Goal: Task Accomplishment & Management: Manage account settings

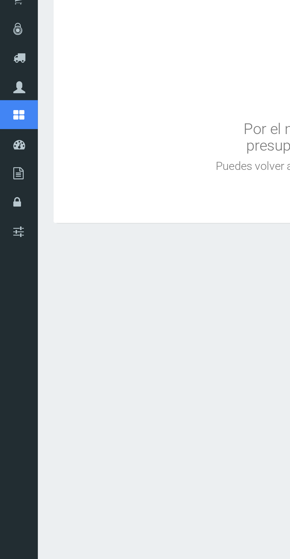
click at [0, 0] on span "Catálogo" at bounding box center [0, 0] width 0 height 0
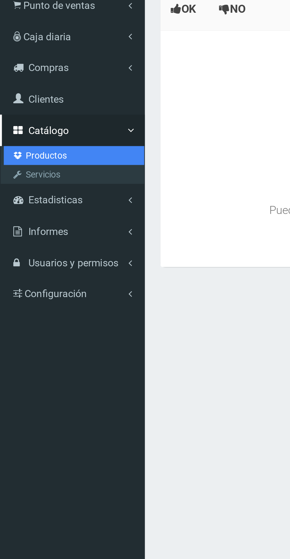
click at [30, 129] on link "Productos" at bounding box center [35, 125] width 66 height 9
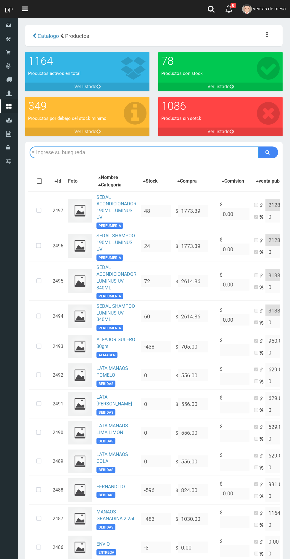
click at [70, 152] on input "text" at bounding box center [144, 153] width 229 height 12
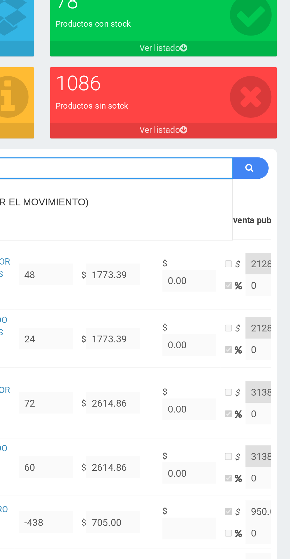
type input "Stick"
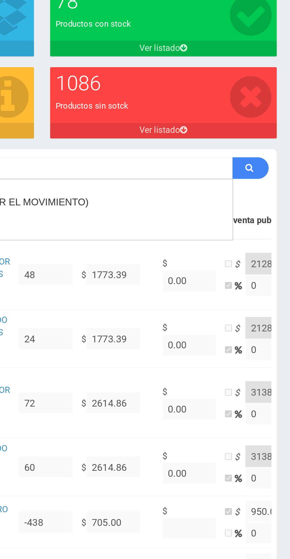
click at [267, 151] on icon "submit" at bounding box center [268, 152] width 4 height 8
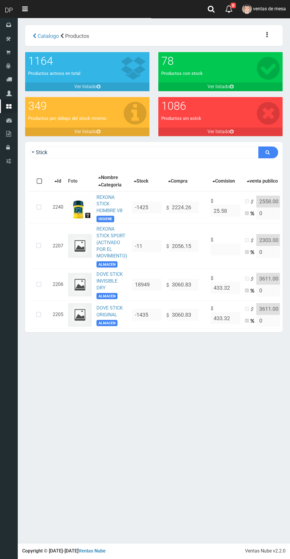
click at [39, 207] on icon at bounding box center [39, 208] width 16 height 20
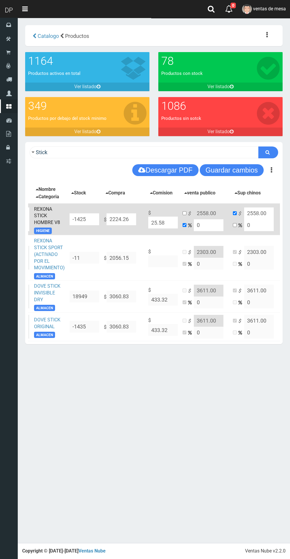
scroll to position [0, 92]
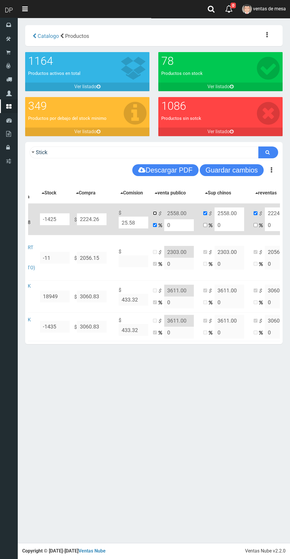
click at [155, 213] on input "checkbox" at bounding box center [155, 213] width 4 height 4
checkbox input "true"
checkbox input "false"
click at [178, 213] on input "2558.00" at bounding box center [179, 214] width 30 height 12
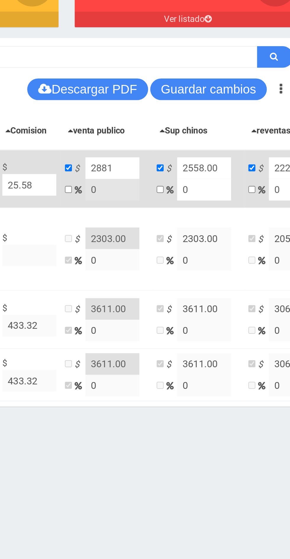
type input "2881"
click at [241, 214] on input "2558.00" at bounding box center [230, 214] width 30 height 12
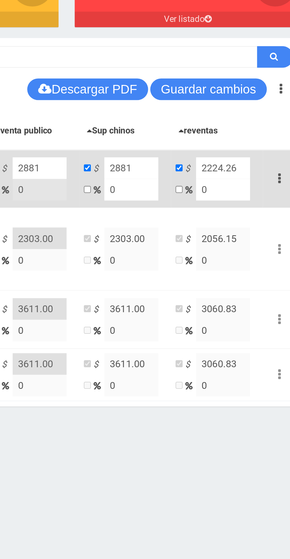
scroll to position [0, 130]
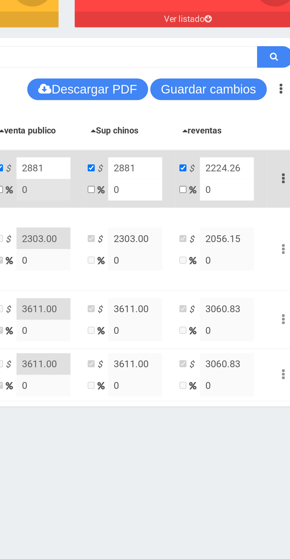
type input "2881"
click at [251, 214] on input "2224.26" at bounding box center [242, 214] width 30 height 12
click at [249, 214] on input "2224.26" at bounding box center [242, 214] width 30 height 12
type input "2"
type input "2881"
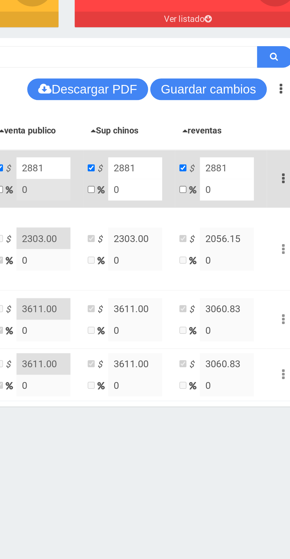
click at [243, 175] on button "Guardar cambios" at bounding box center [232, 170] width 64 height 12
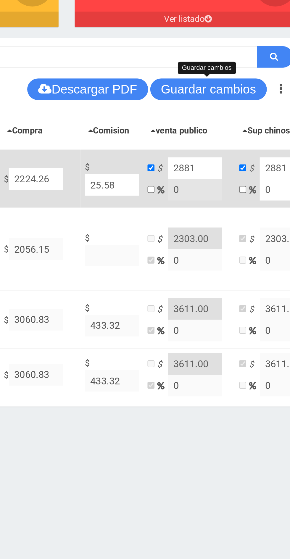
scroll to position [0, 0]
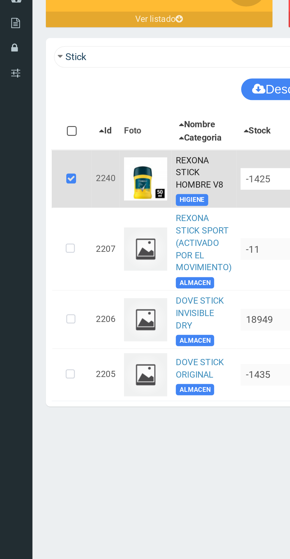
click at [40, 220] on icon at bounding box center [39, 220] width 16 height 20
